Goal: Check status: Check status

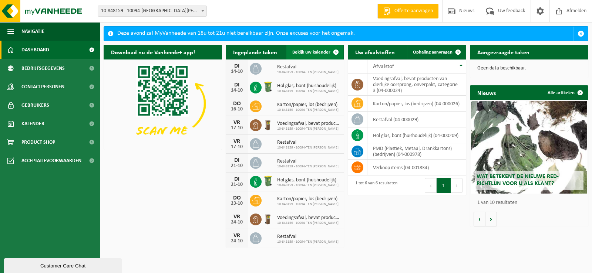
click at [321, 52] on span "Bekijk uw kalender" at bounding box center [311, 52] width 38 height 5
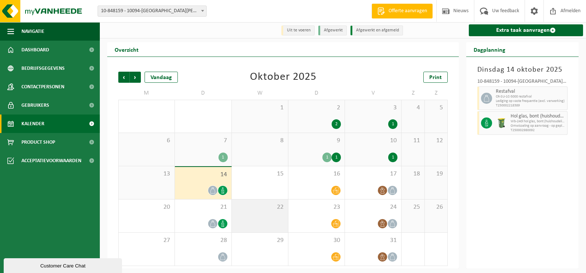
scroll to position [1, 0]
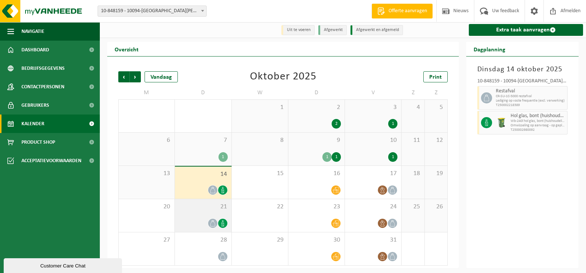
click at [225, 219] on div at bounding box center [223, 224] width 10 height 10
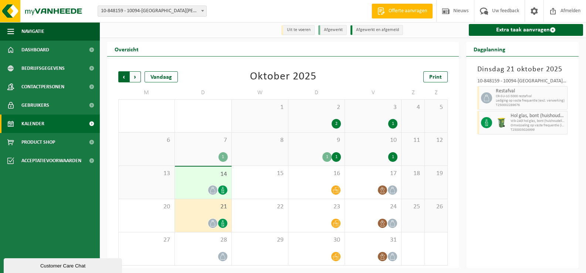
click at [132, 75] on span "Volgende" at bounding box center [135, 76] width 11 height 11
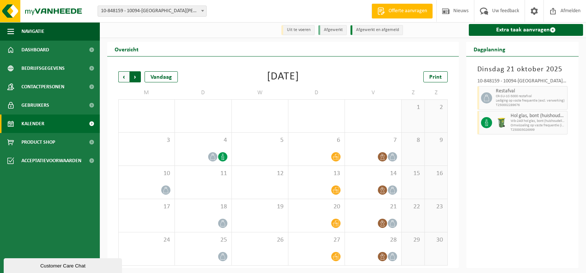
click at [120, 76] on span "Vorige" at bounding box center [123, 76] width 11 height 11
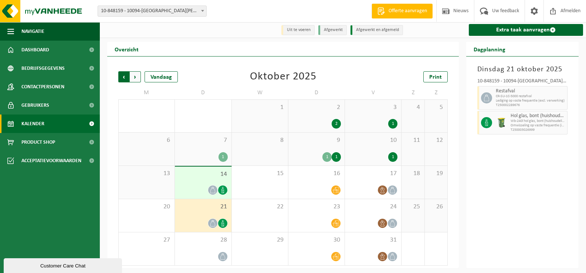
click at [133, 77] on span "Volgende" at bounding box center [135, 76] width 11 height 11
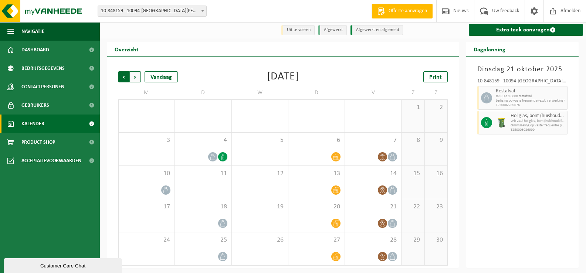
click at [137, 78] on span "Volgende" at bounding box center [135, 76] width 11 height 11
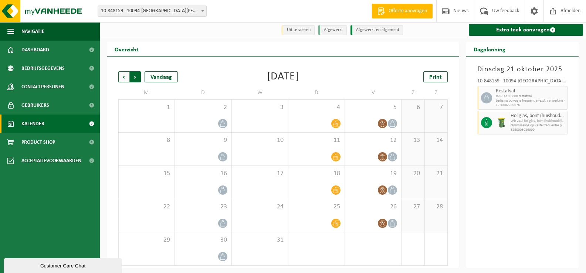
click at [121, 75] on span "Vorige" at bounding box center [123, 76] width 11 height 11
